Goal: Transaction & Acquisition: Book appointment/travel/reservation

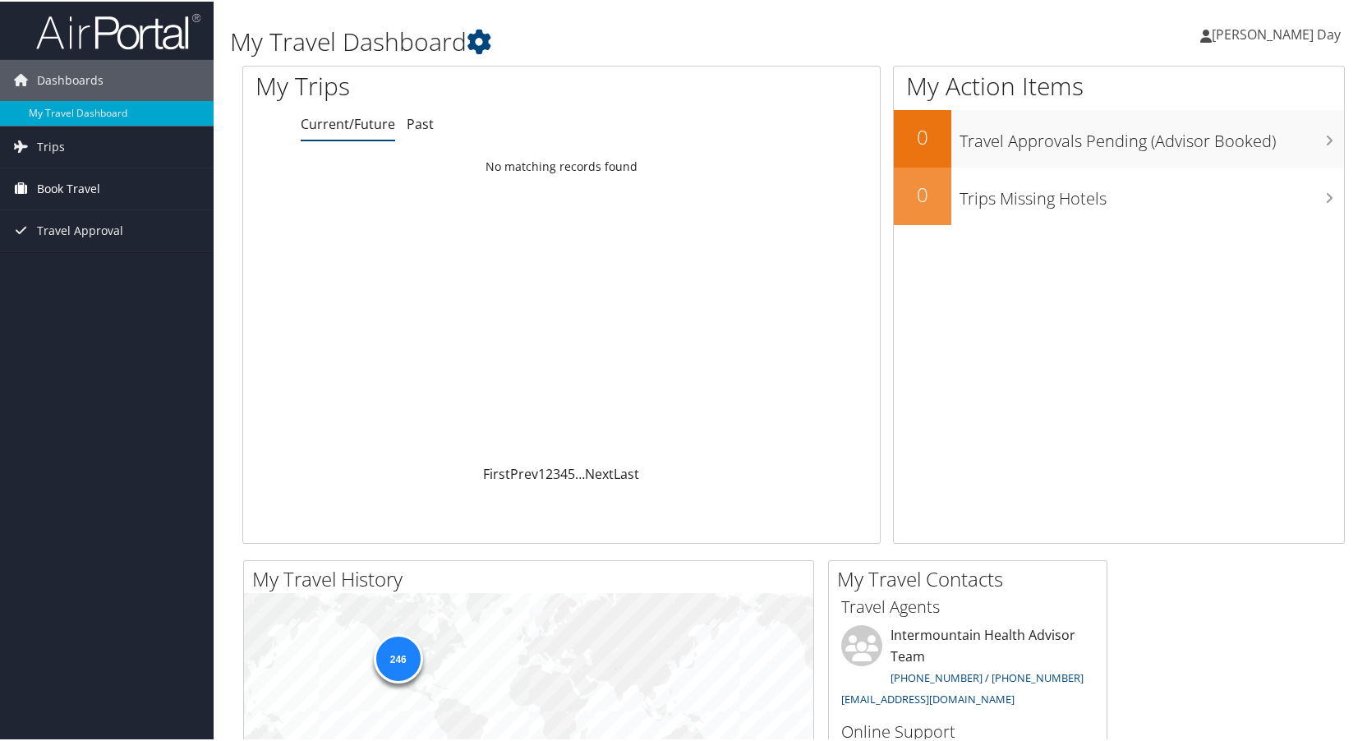
click at [62, 192] on span "Book Travel" at bounding box center [68, 187] width 63 height 41
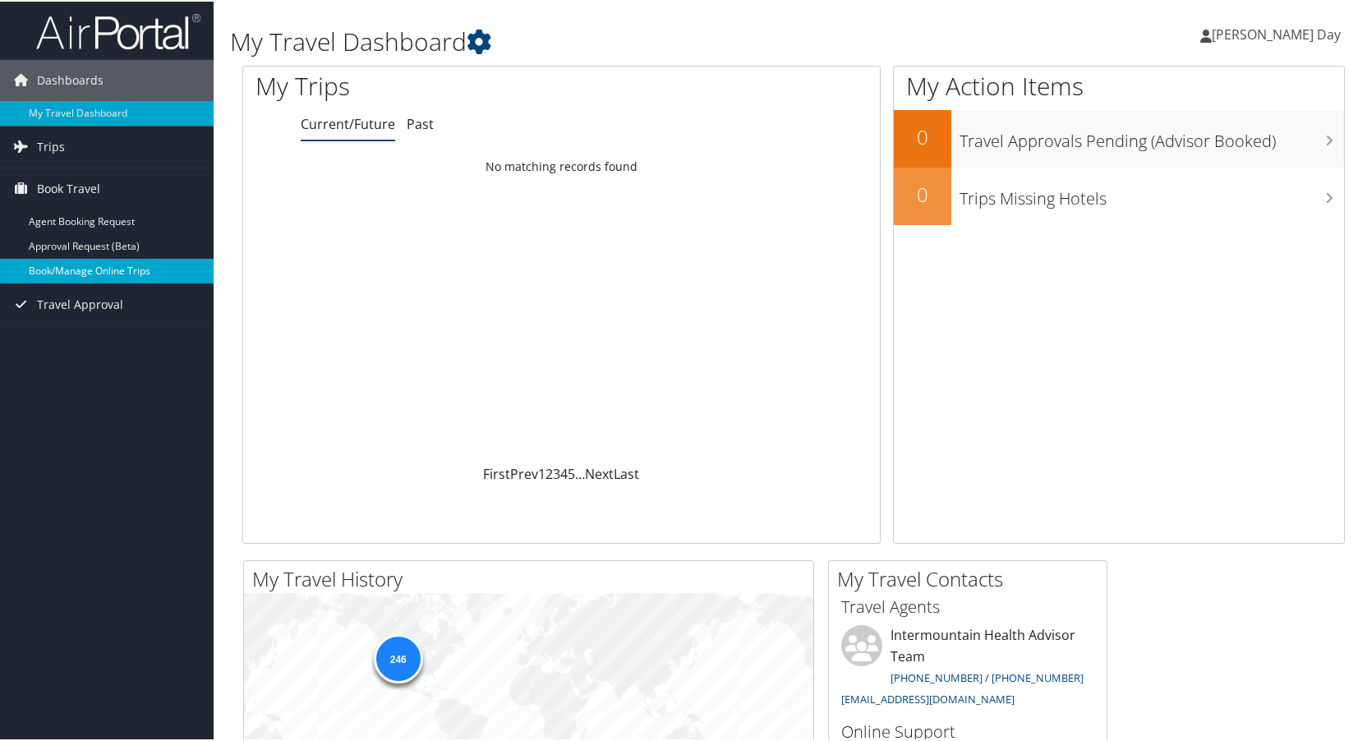
click at [119, 264] on link "Book/Manage Online Trips" at bounding box center [107, 269] width 214 height 25
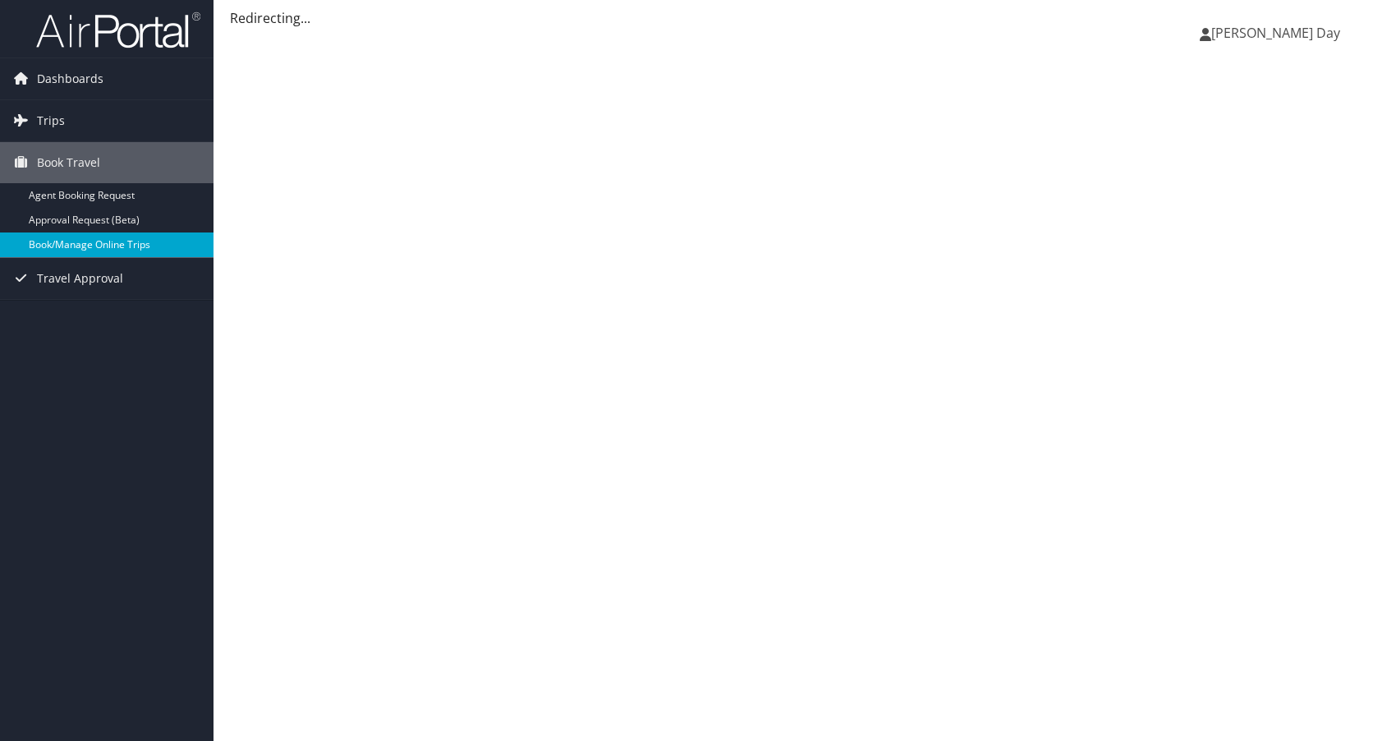
click at [107, 241] on link "Book/Manage Online Trips" at bounding box center [107, 244] width 214 height 25
